Goal: Information Seeking & Learning: Learn about a topic

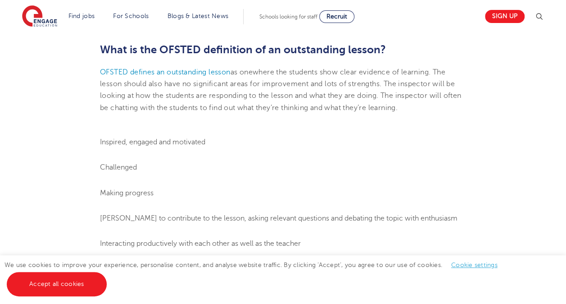
scroll to position [466, 0]
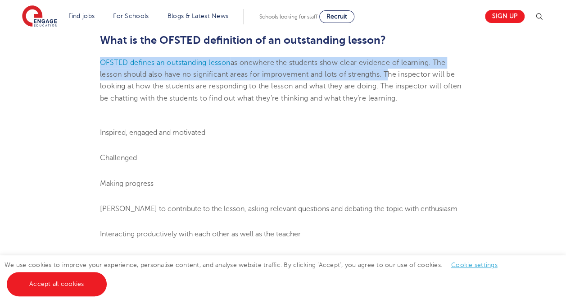
drag, startPoint x: 97, startPoint y: 73, endPoint x: 388, endPoint y: 84, distance: 291.8
copy p "OFSTED defines an outstanding lesson as one where the students show clear evide…"
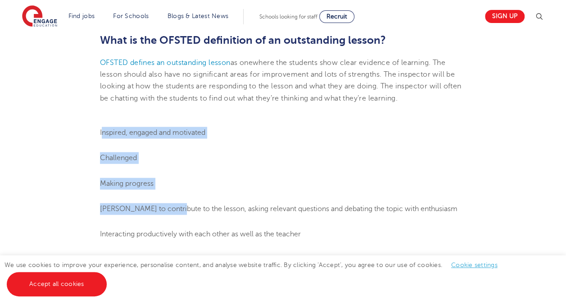
drag, startPoint x: 102, startPoint y: 143, endPoint x: 175, endPoint y: 225, distance: 110.1
click at [175, 225] on ol "Inspired, engaged and motivated Challenged Making progress Keen to contribute t…" at bounding box center [283, 209] width 366 height 164
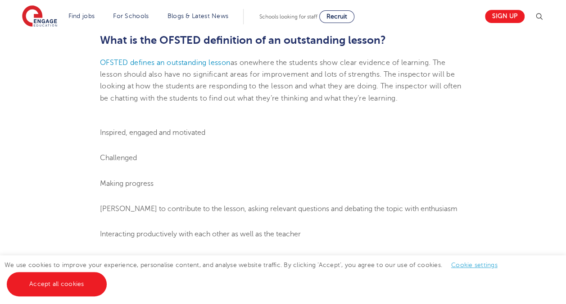
drag, startPoint x: 175, startPoint y: 225, endPoint x: 96, endPoint y: 147, distance: 110.9
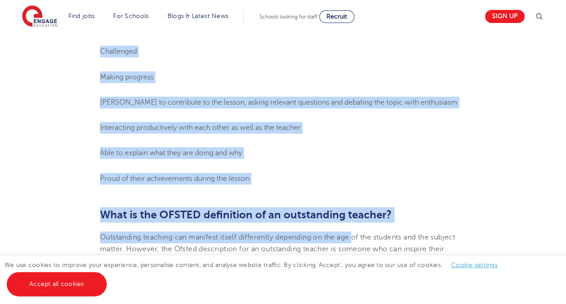
scroll to position [575, 0]
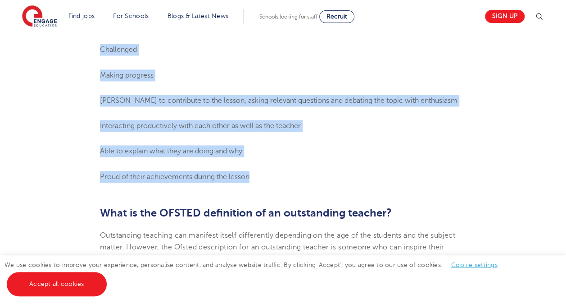
drag, startPoint x: 98, startPoint y: 142, endPoint x: 253, endPoint y: 187, distance: 161.2
copy ol "Inspired, engaged and motivated Challenged Making progress Keen to contribute t…"
